Goal: Find specific page/section: Find specific page/section

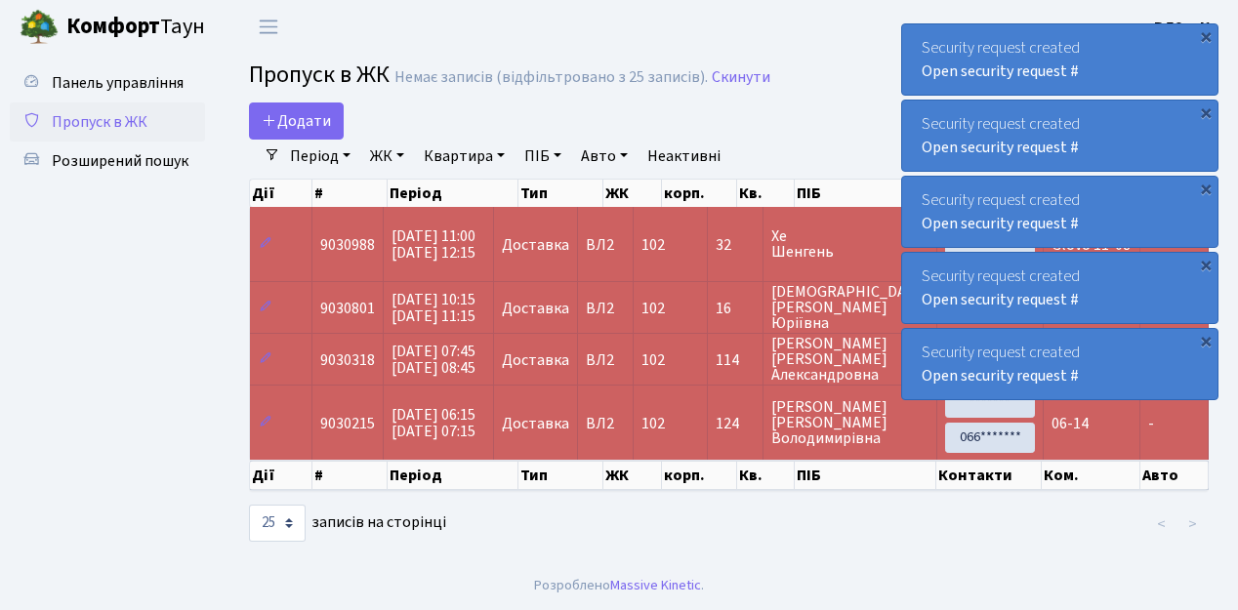
select select "25"
click at [168, 299] on ul "Панель управління Пропуск в ЖК Розширений пошук" at bounding box center [107, 307] width 195 height 488
click at [123, 277] on ul "Панель управління Пропуск в ЖК Розширений пошук" at bounding box center [107, 307] width 195 height 488
drag, startPoint x: 102, startPoint y: 156, endPoint x: 111, endPoint y: 158, distance: 10.0
click at [102, 157] on span "Розширений пошук" at bounding box center [120, 160] width 137 height 21
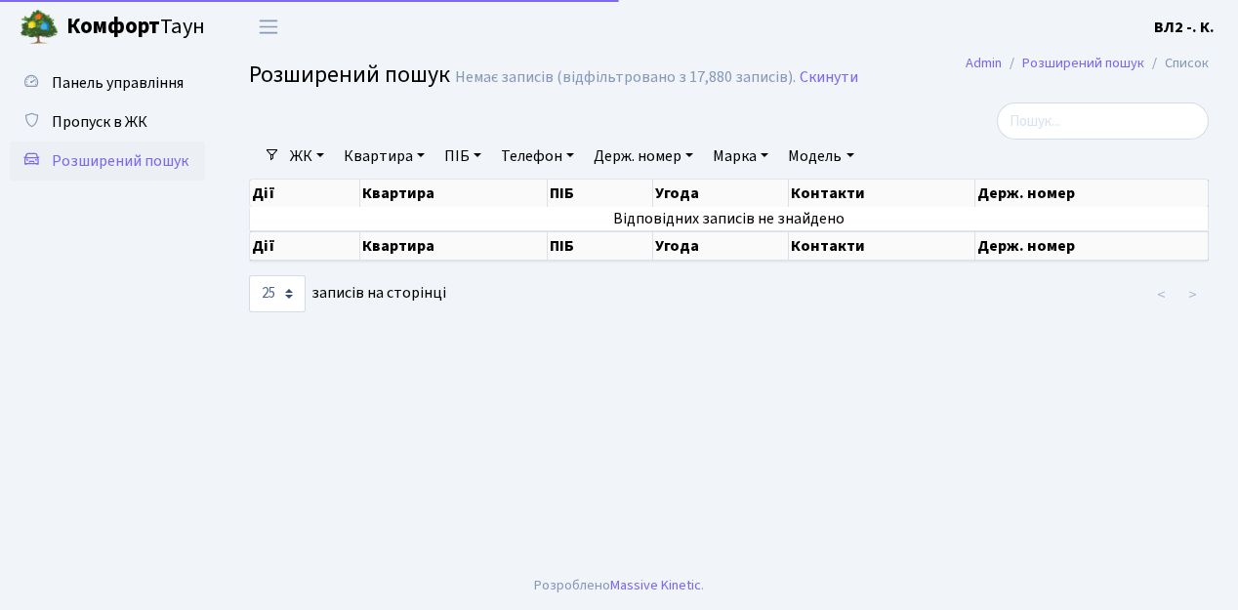
select select "25"
drag, startPoint x: 421, startPoint y: 153, endPoint x: 461, endPoint y: 173, distance: 44.5
click at [422, 154] on link "Квартира" at bounding box center [384, 156] width 97 height 33
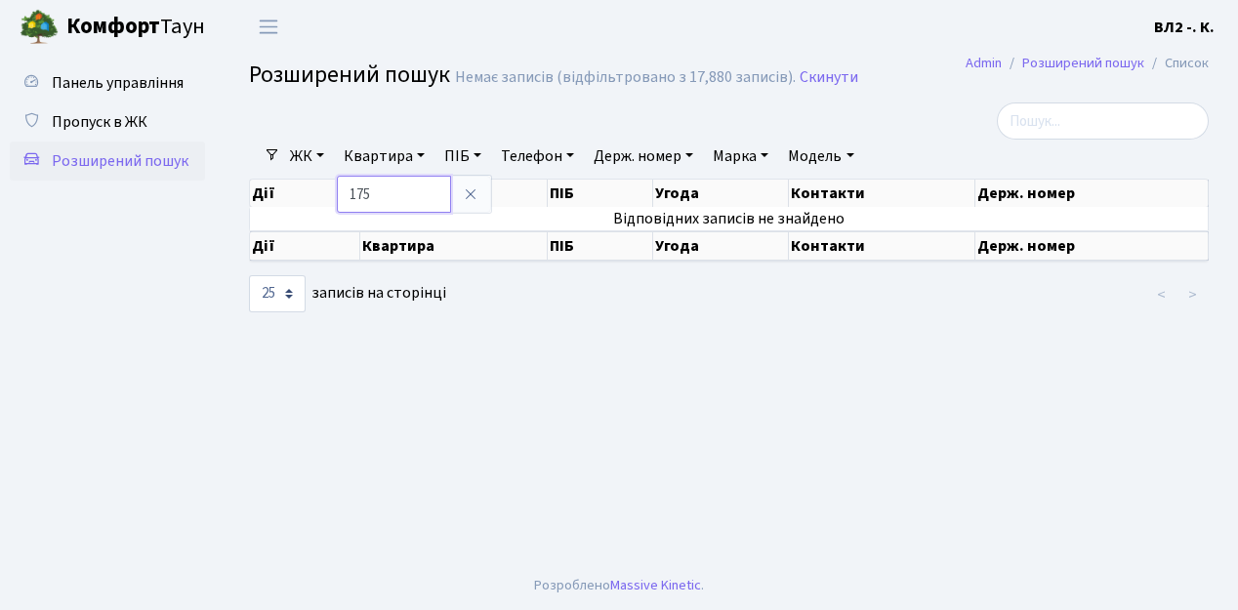
type input "175"
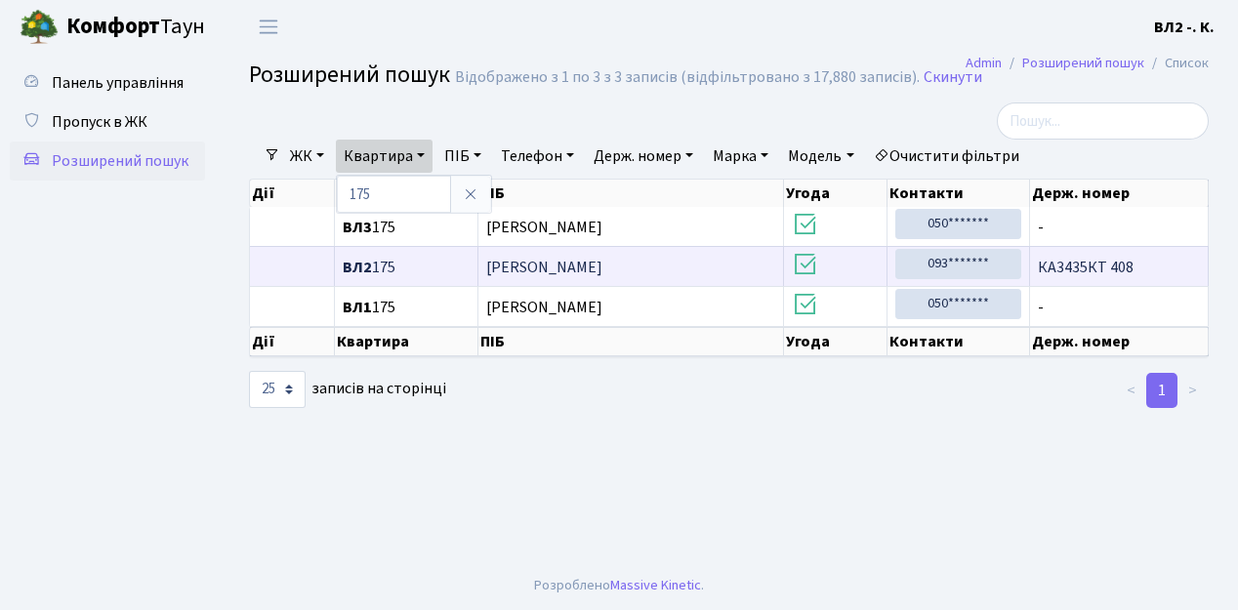
click at [1107, 264] on span "КА3435КТ 408" at bounding box center [1119, 268] width 162 height 16
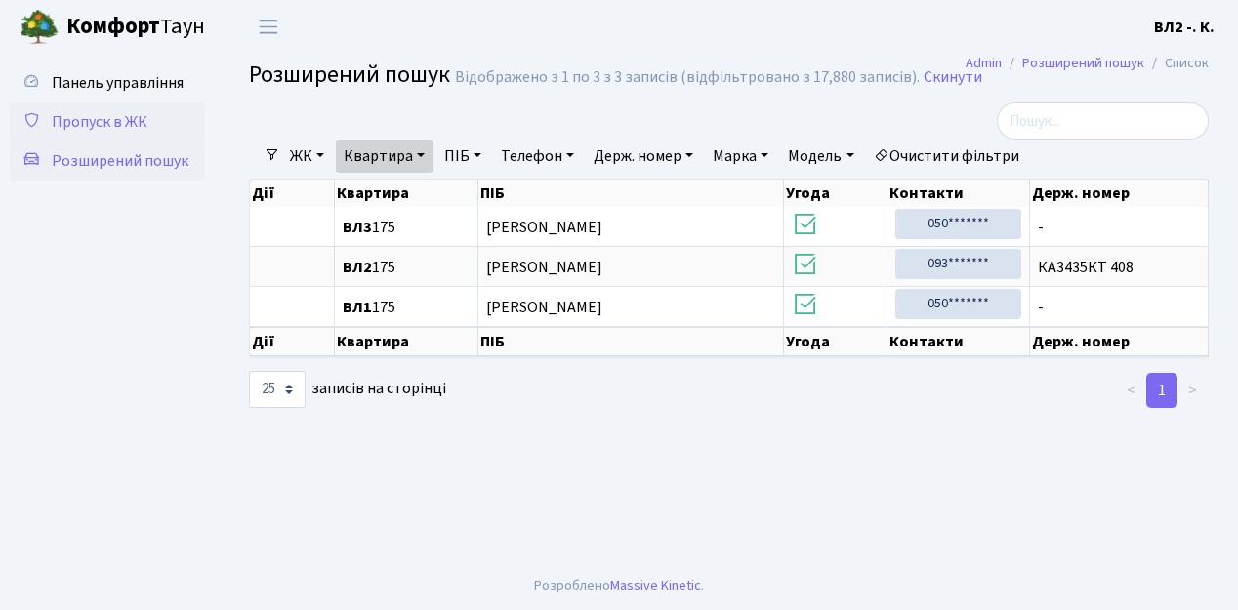
click at [92, 121] on span "Пропуск в ЖК" at bounding box center [100, 121] width 96 height 21
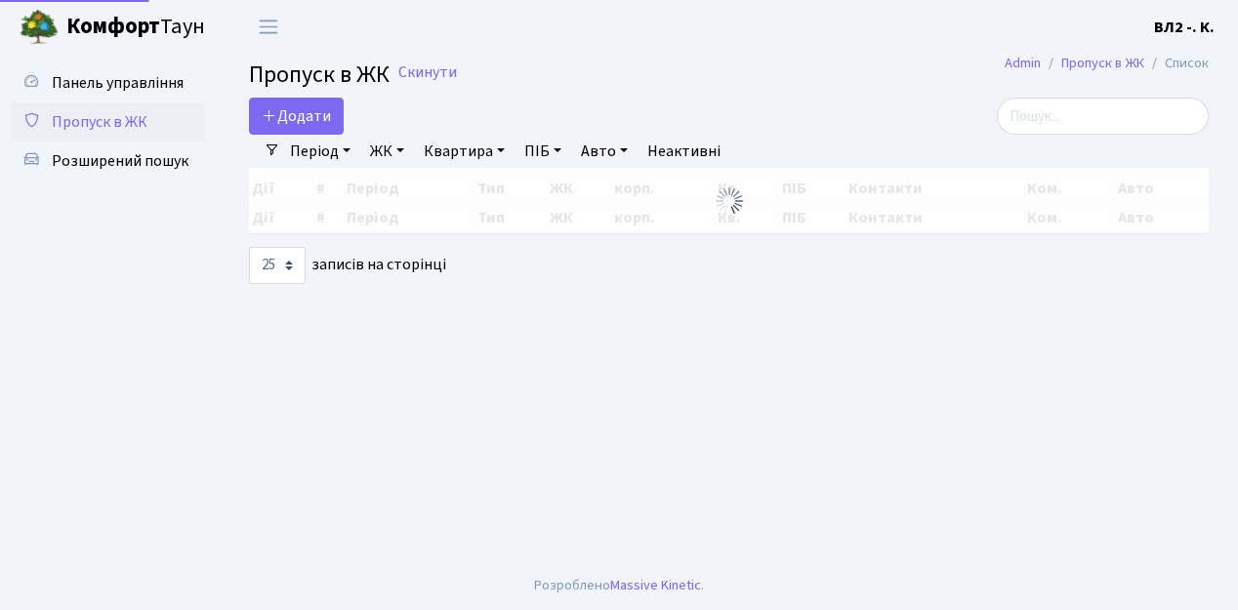
select select "25"
